Goal: Transaction & Acquisition: Book appointment/travel/reservation

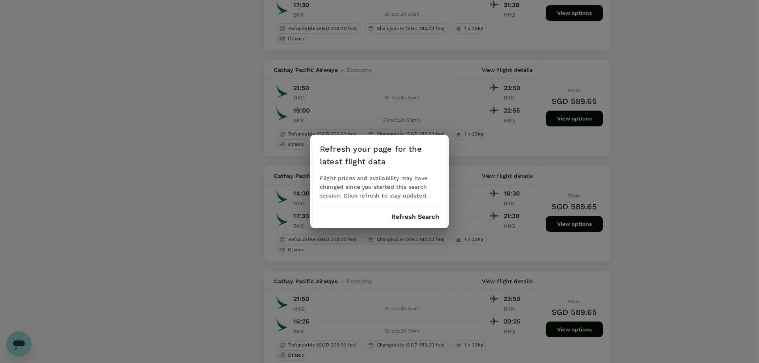
click at [397, 217] on button "Refresh Search" at bounding box center [415, 216] width 48 height 7
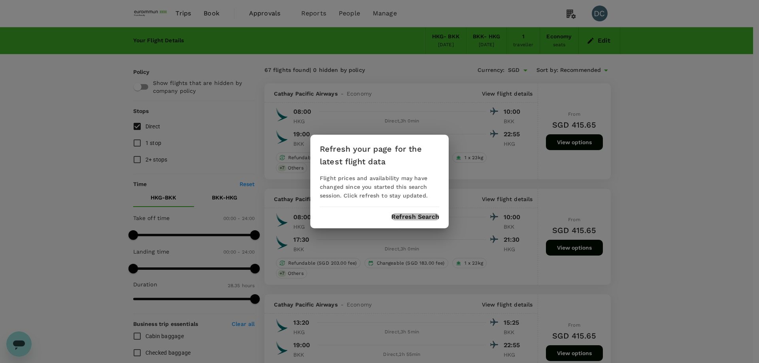
click at [434, 215] on button "Refresh Search" at bounding box center [415, 216] width 48 height 7
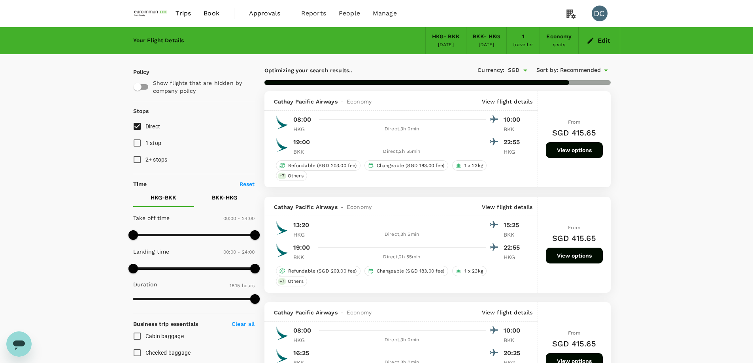
type input "1715"
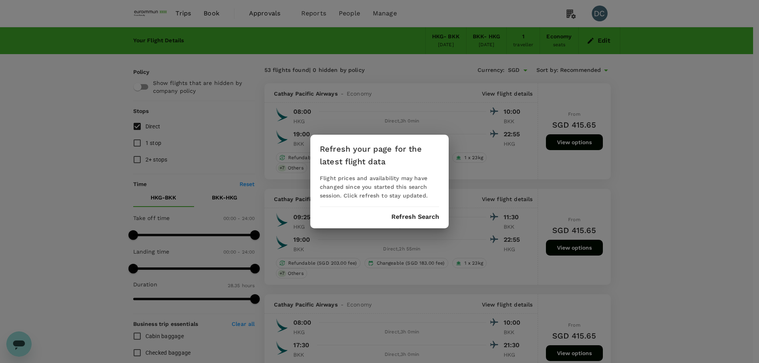
click at [418, 217] on button "Refresh Search" at bounding box center [415, 216] width 48 height 7
